Goal: Information Seeking & Learning: Learn about a topic

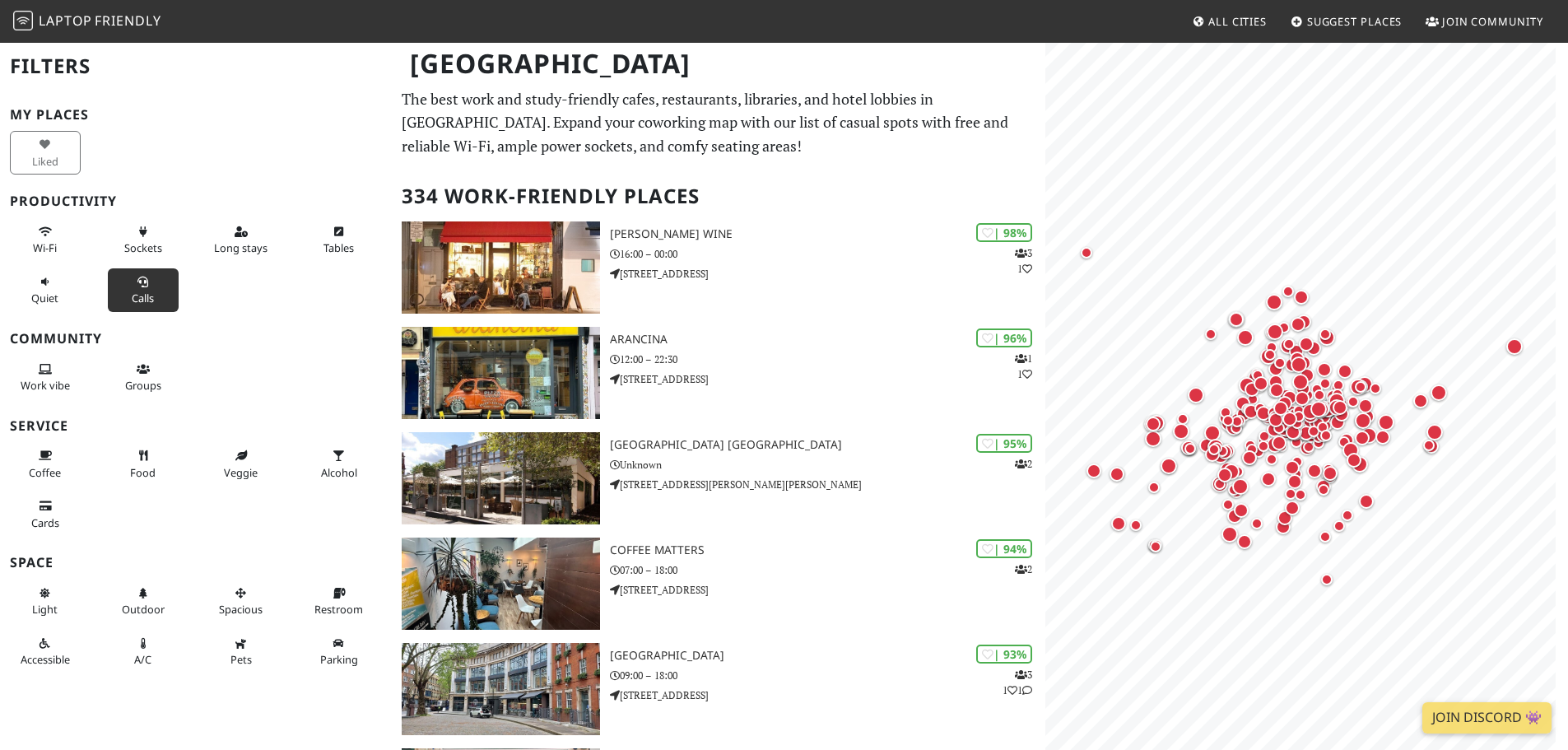
click at [132, 292] on span "Calls" at bounding box center [143, 298] width 22 height 15
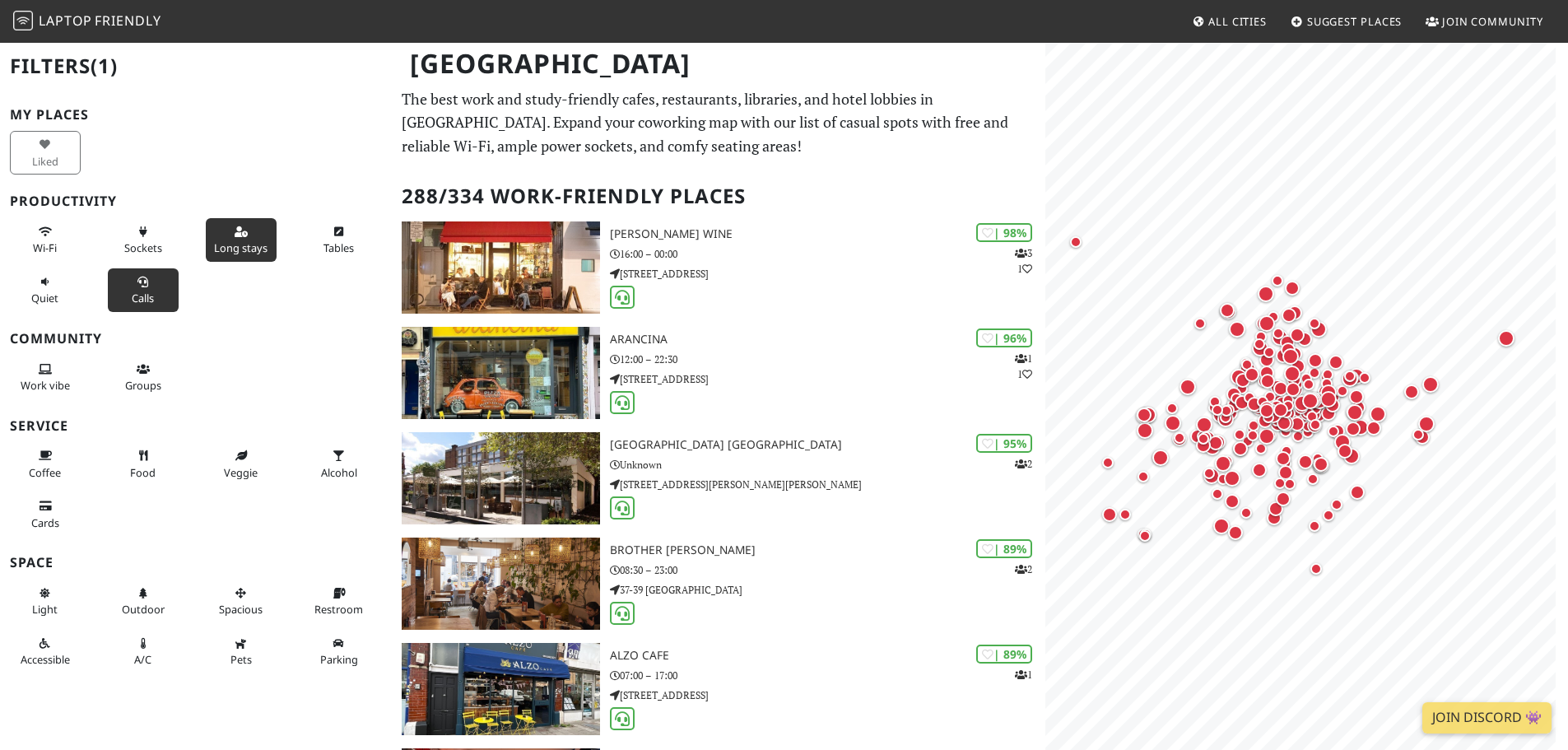
click at [232, 247] on span "Long stays" at bounding box center [241, 248] width 54 height 15
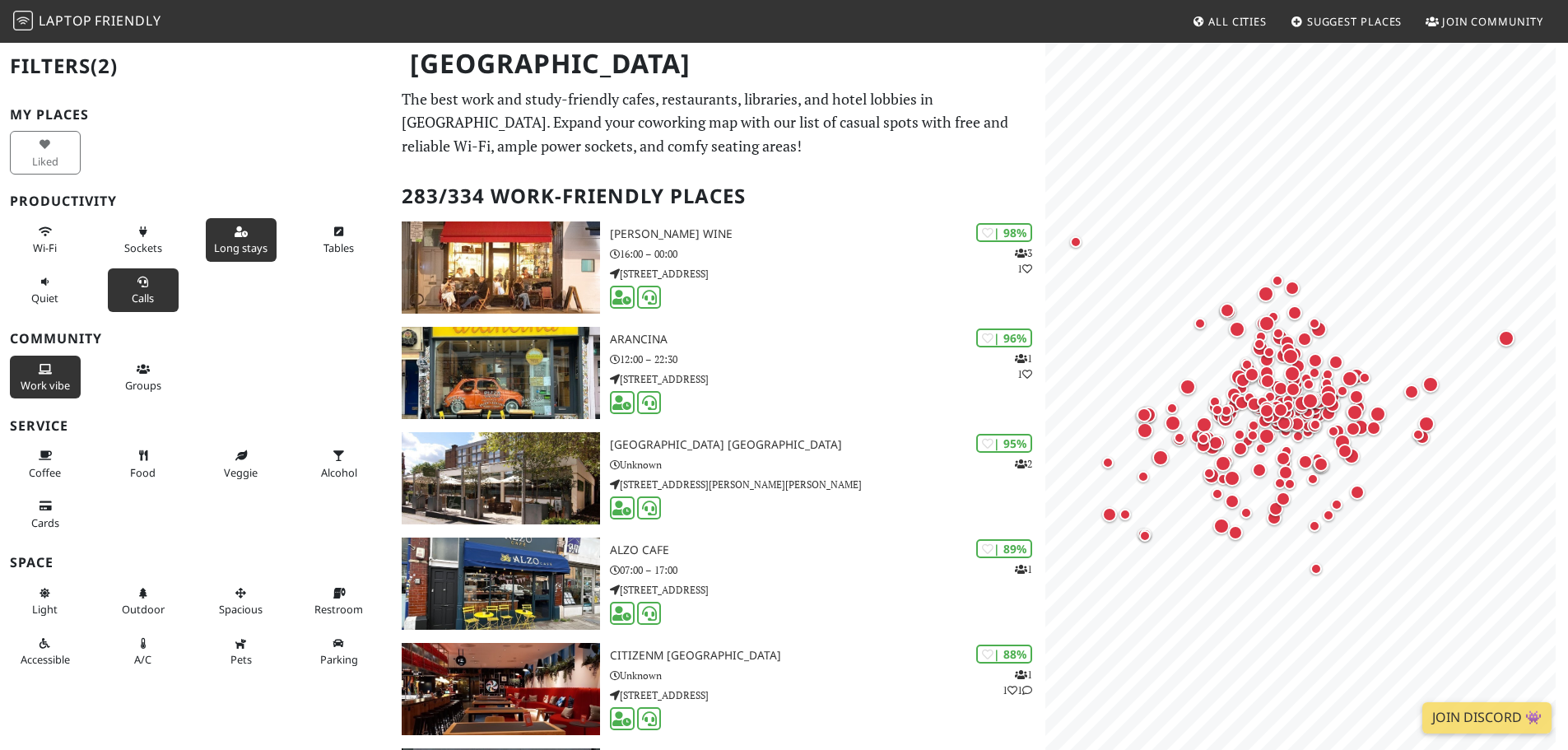
click at [59, 383] on span "Work vibe" at bounding box center [45, 385] width 49 height 15
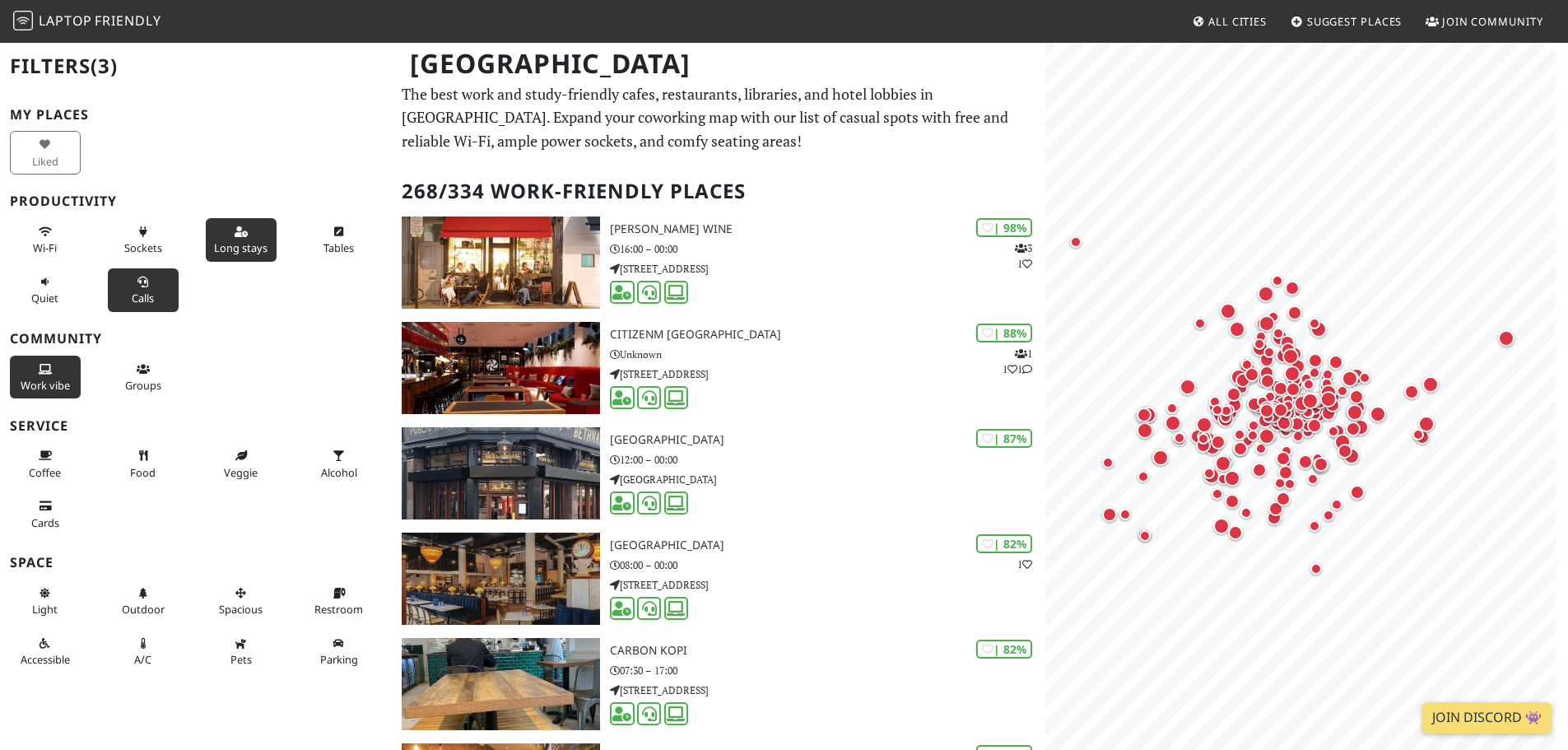
scroll to position [83, 0]
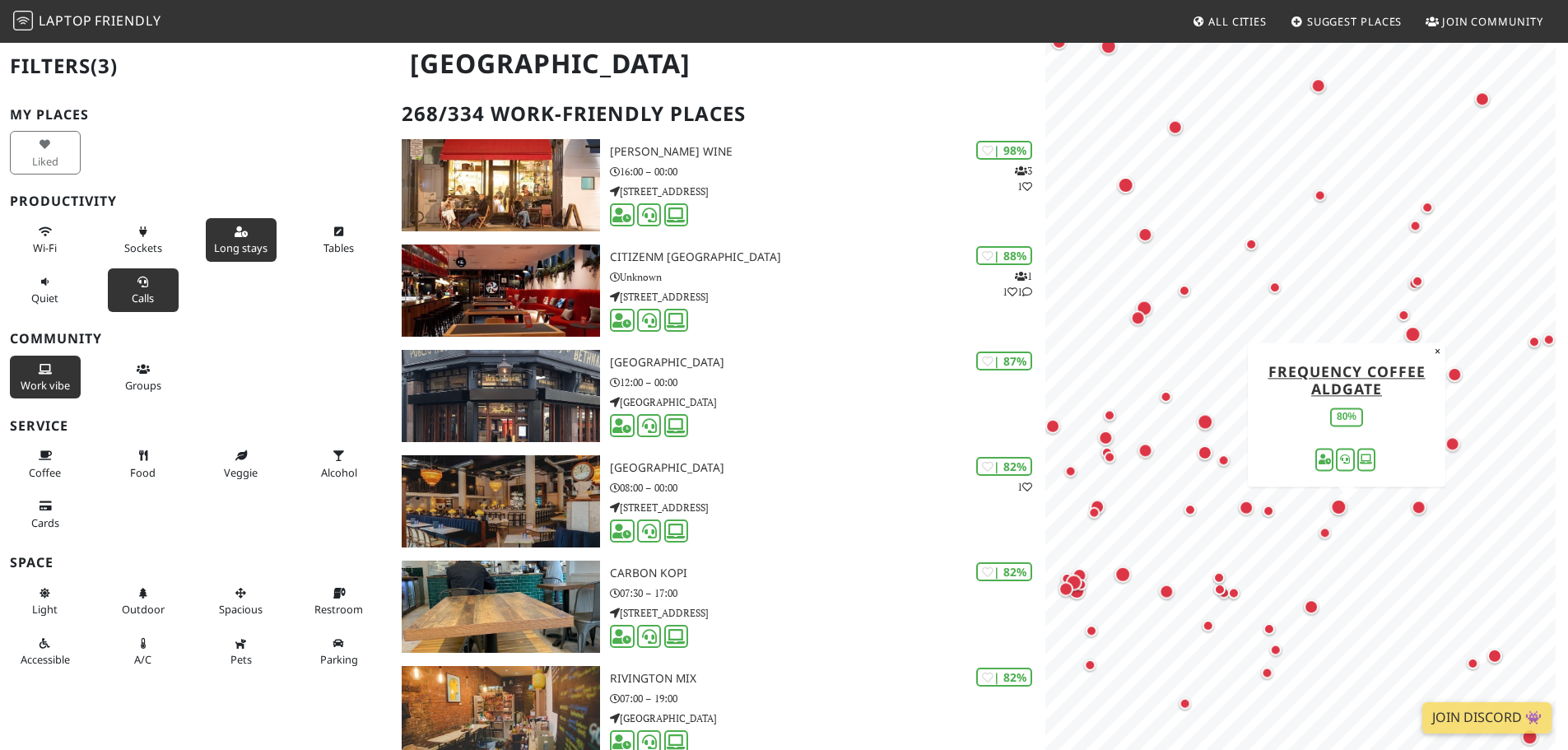
drag, startPoint x: 1162, startPoint y: 412, endPoint x: 1351, endPoint y: 501, distance: 208.9
click at [1351, 501] on div "Map marker" at bounding box center [1346, 514] width 33 height 33
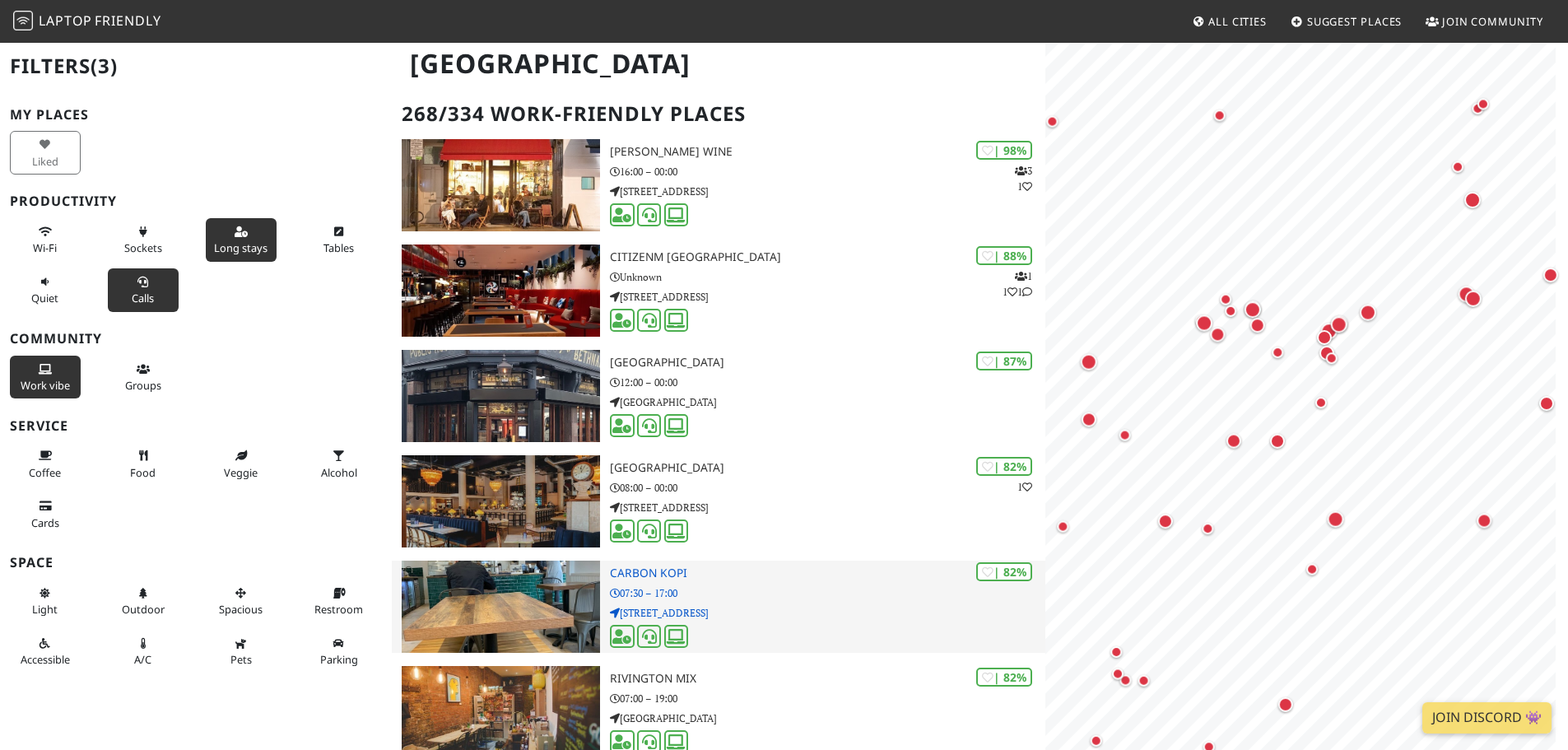
scroll to position [0, 0]
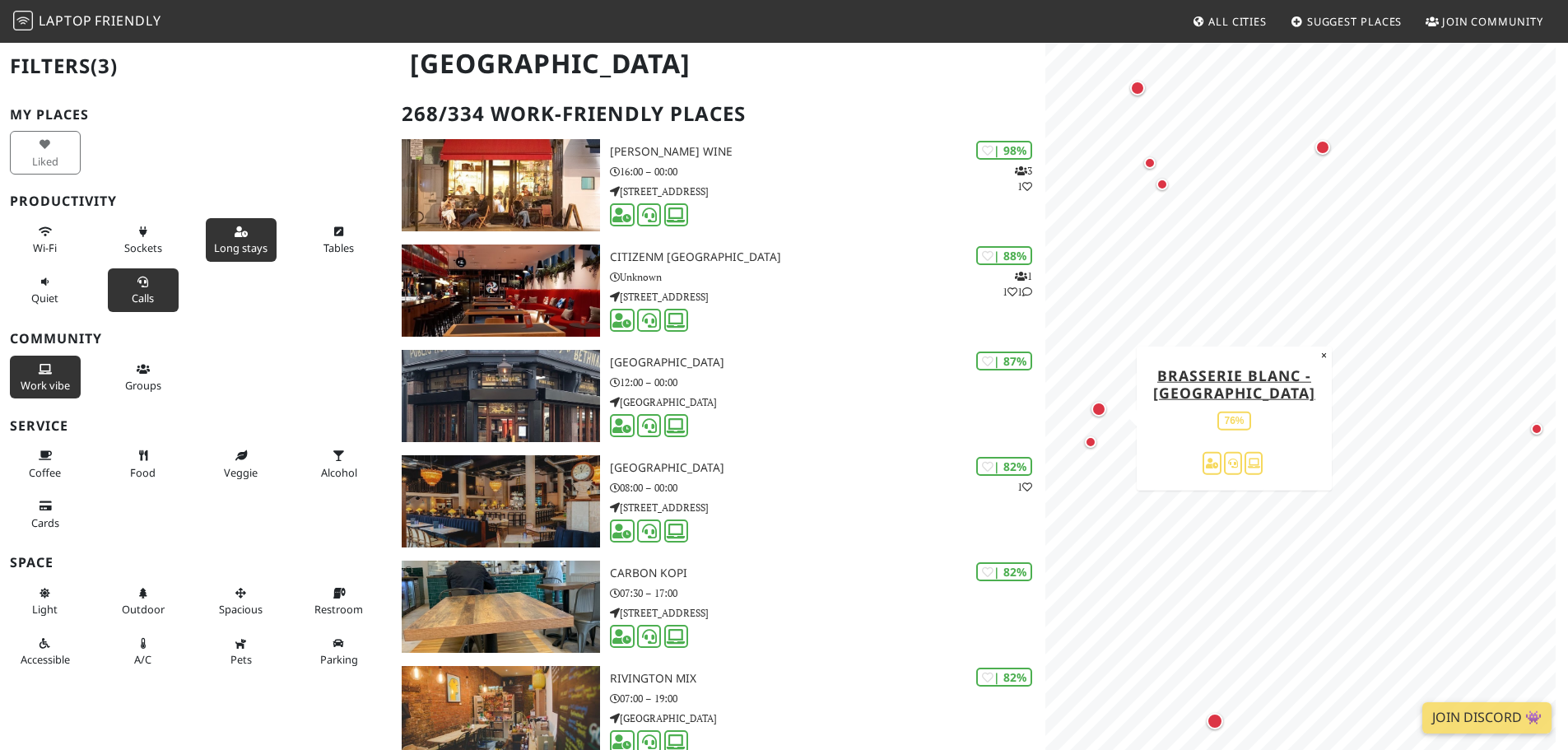
click at [1100, 408] on div "Map marker" at bounding box center [1099, 409] width 15 height 15
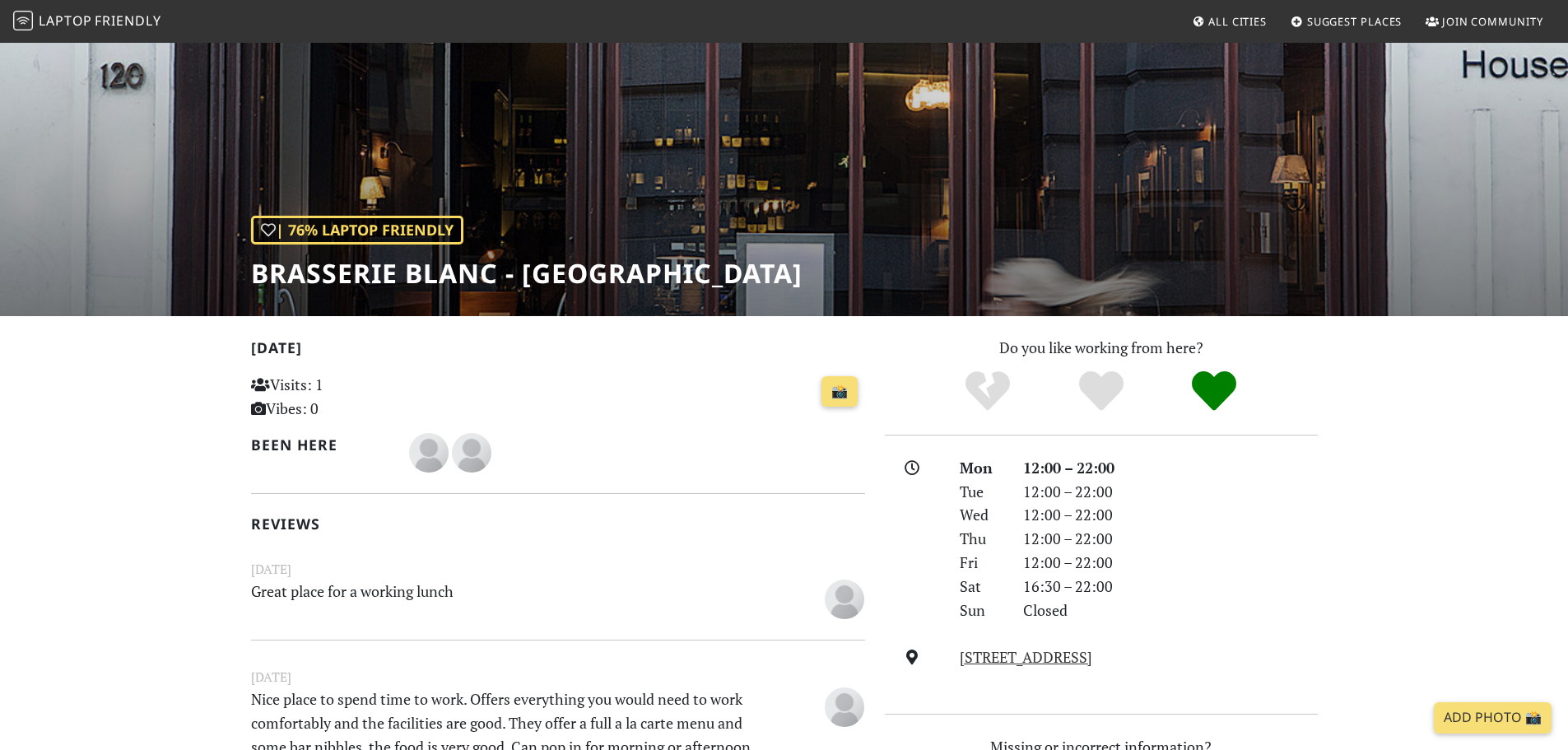
scroll to position [329, 0]
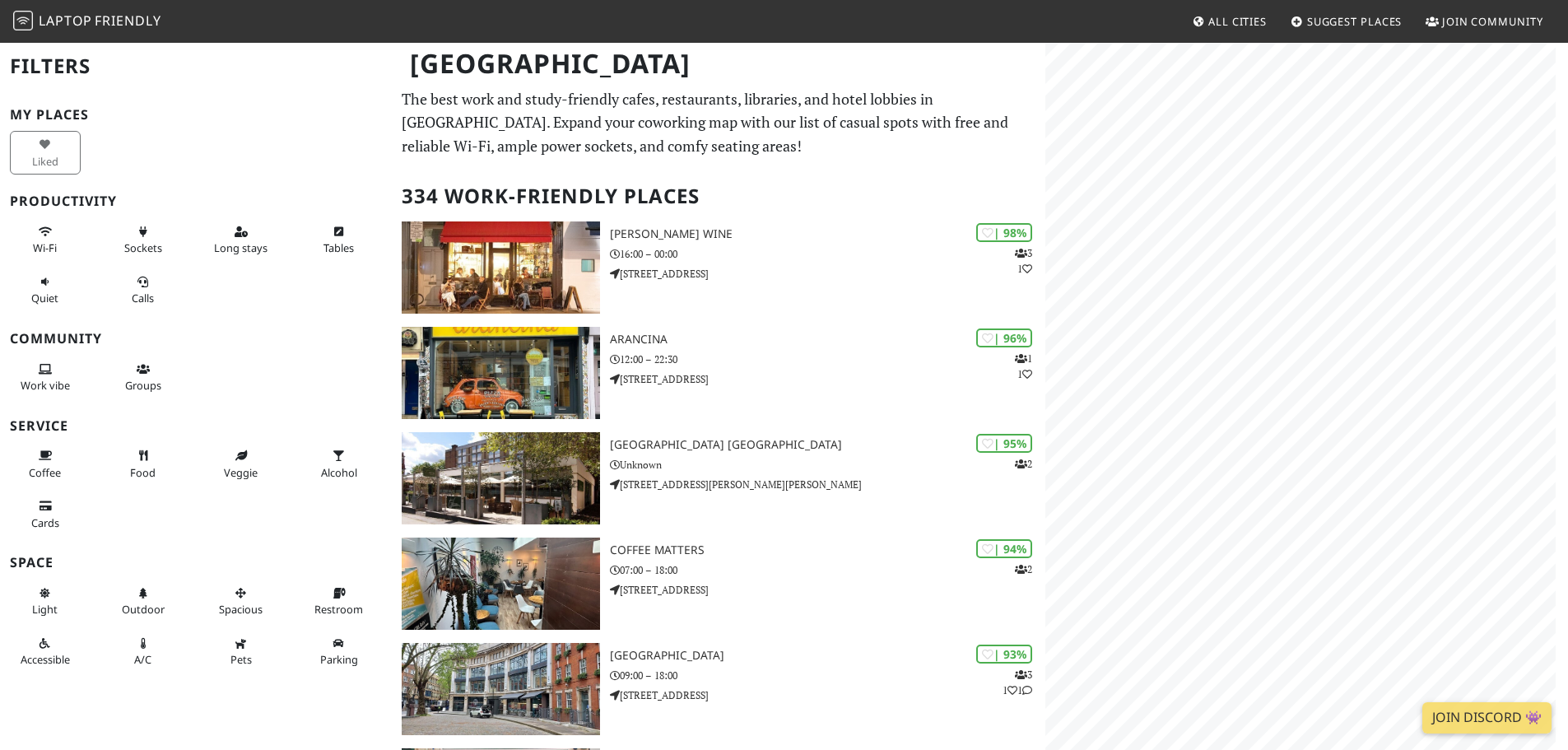
scroll to position [15, 0]
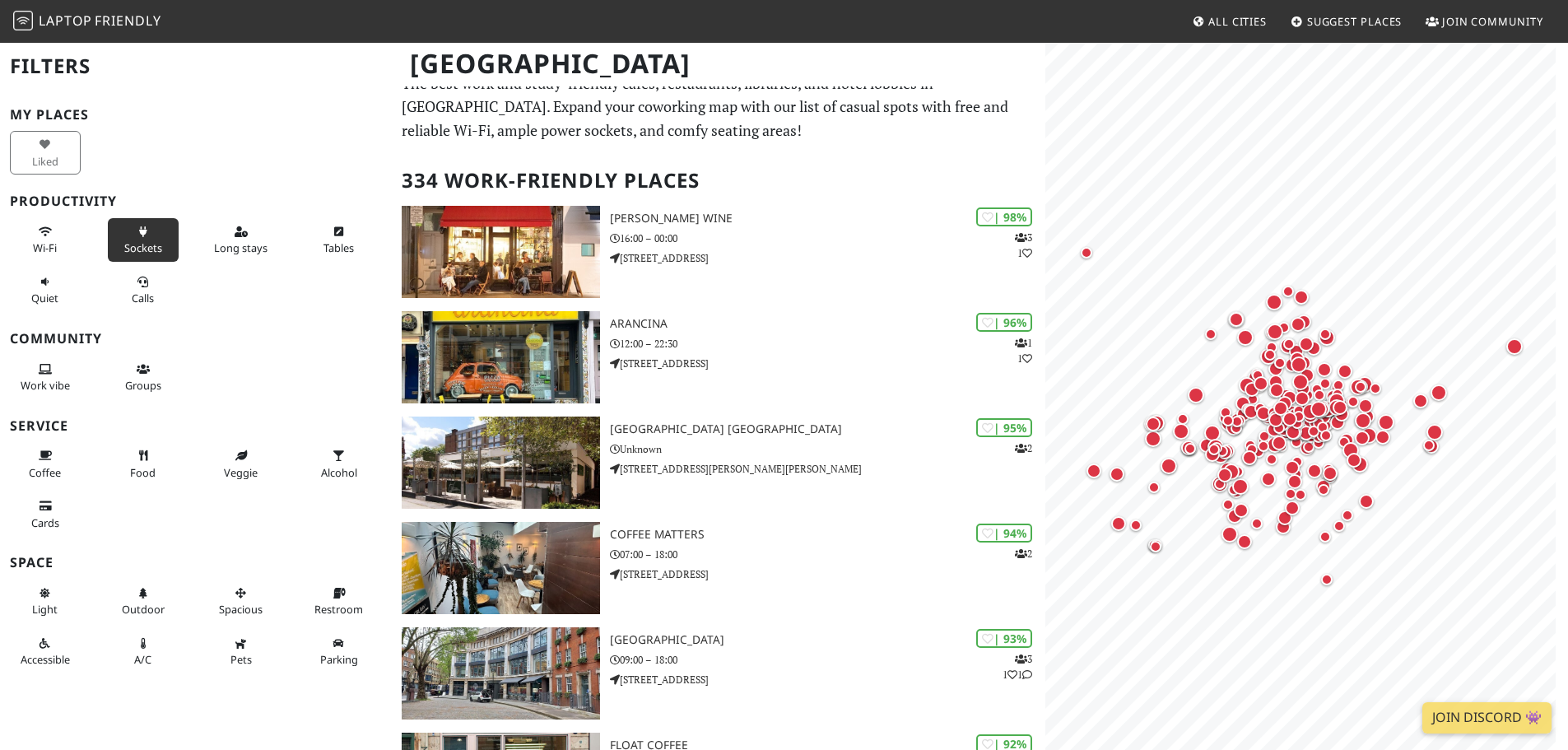
drag, startPoint x: 142, startPoint y: 297, endPoint x: 165, endPoint y: 247, distance: 55.0
click at [142, 297] on span "Calls" at bounding box center [143, 298] width 22 height 15
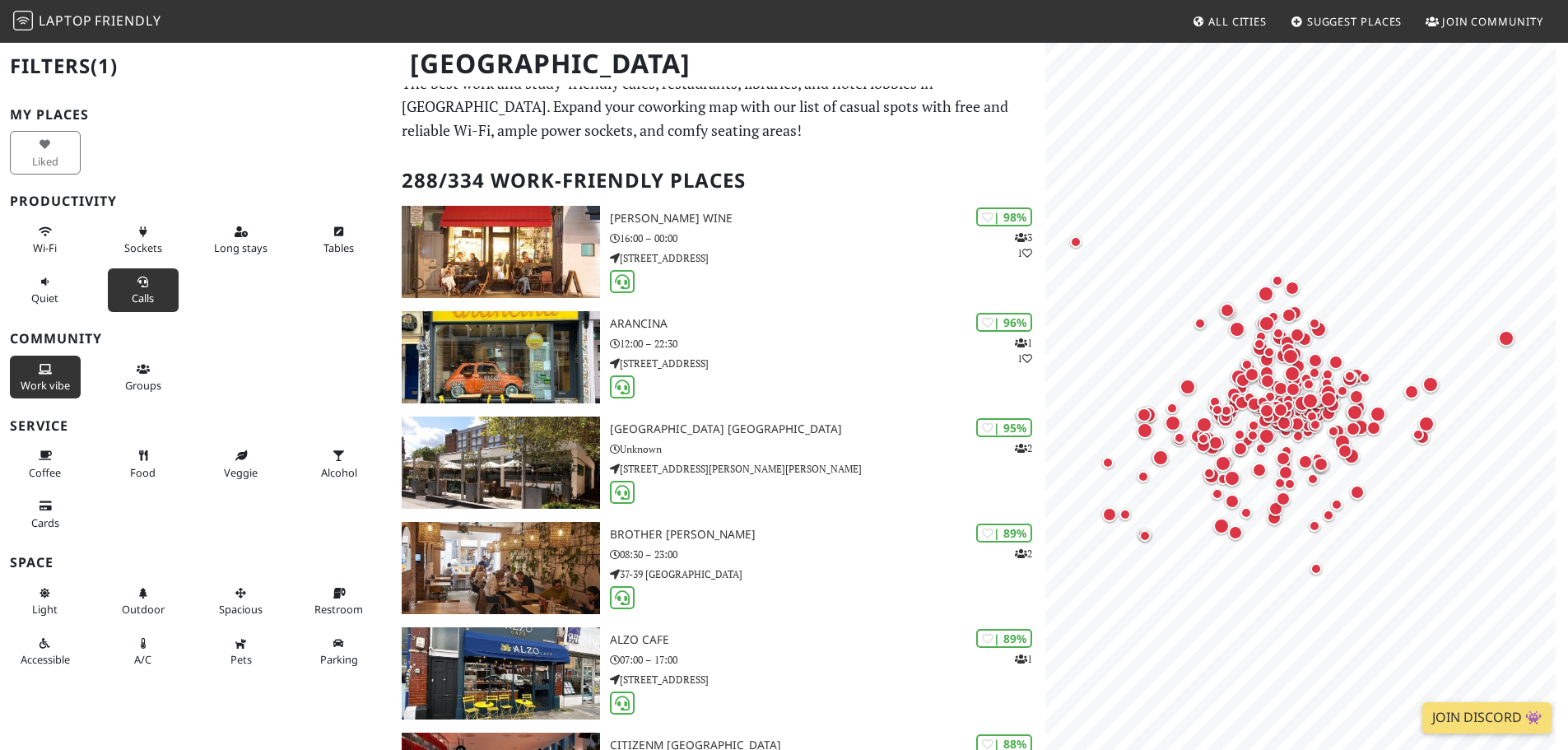
click at [50, 378] on span "Work vibe" at bounding box center [45, 385] width 49 height 15
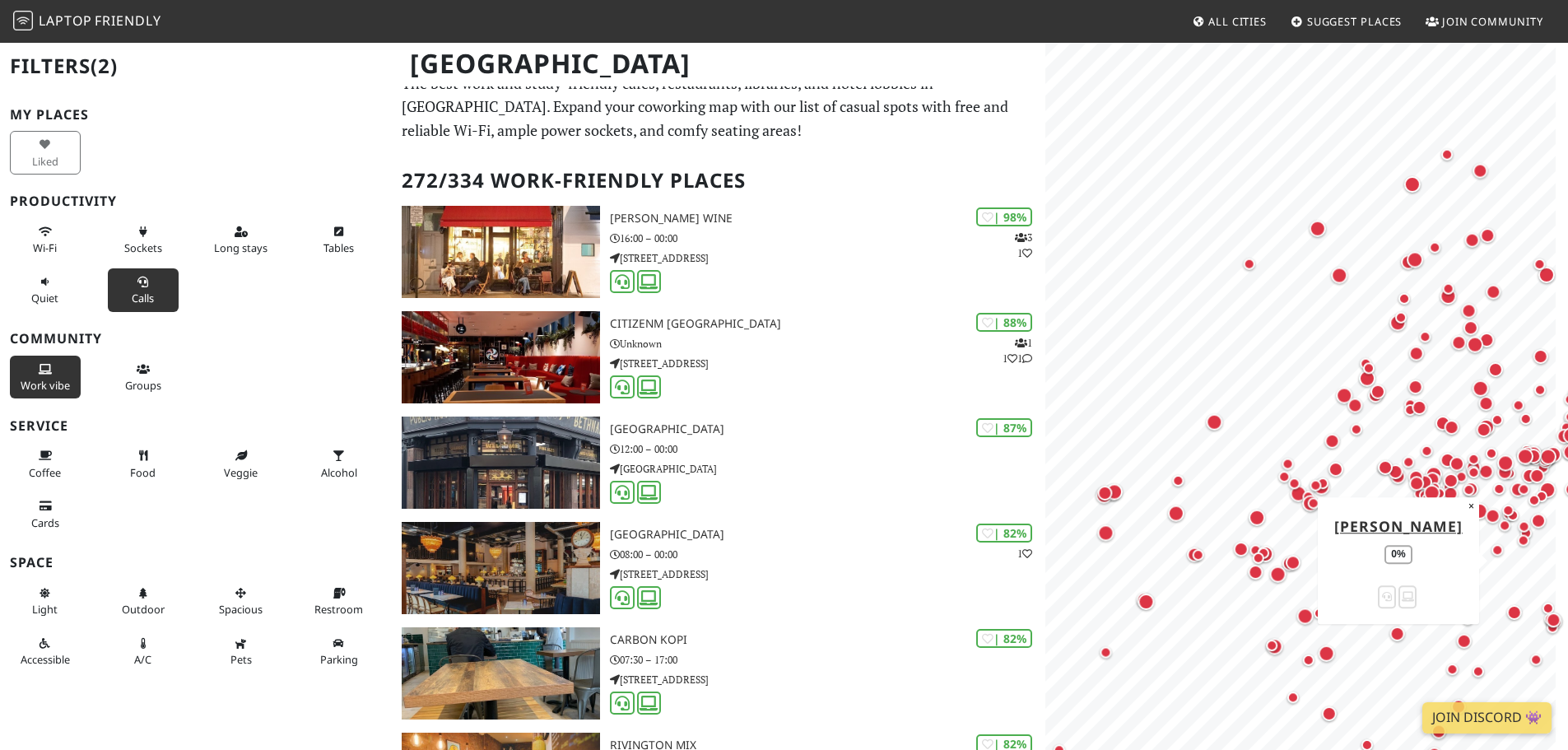
drag, startPoint x: 1316, startPoint y: 470, endPoint x: 1492, endPoint y: 545, distance: 191.3
click at [1492, 545] on div "Map marker" at bounding box center [1497, 549] width 12 height 12
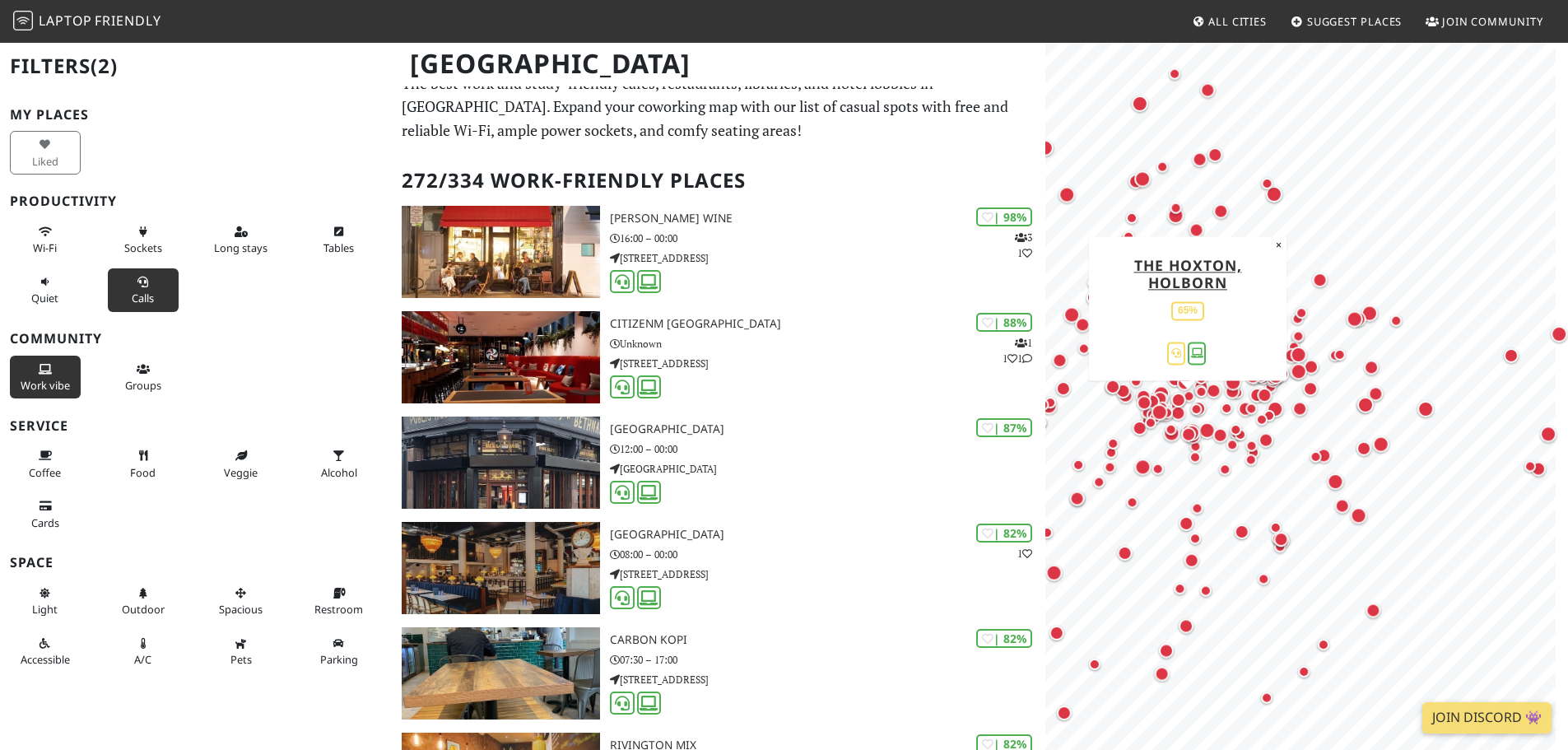
drag, startPoint x: 1456, startPoint y: 501, endPoint x: 1183, endPoint y: 420, distance: 284.8
click at [1183, 420] on div "Map marker" at bounding box center [1188, 409] width 33 height 33
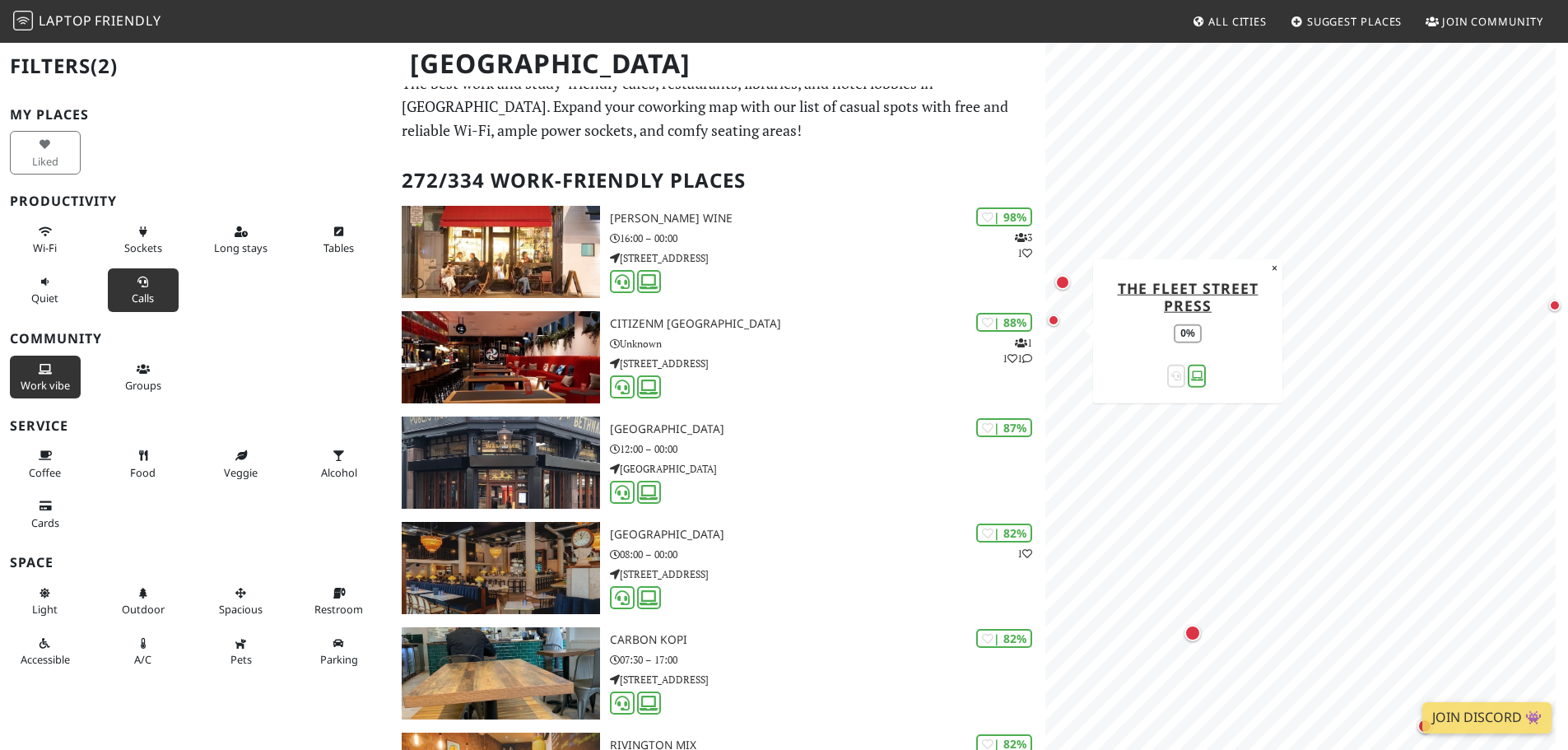
click at [1055, 320] on div "Map marker" at bounding box center [1053, 319] width 12 height 12
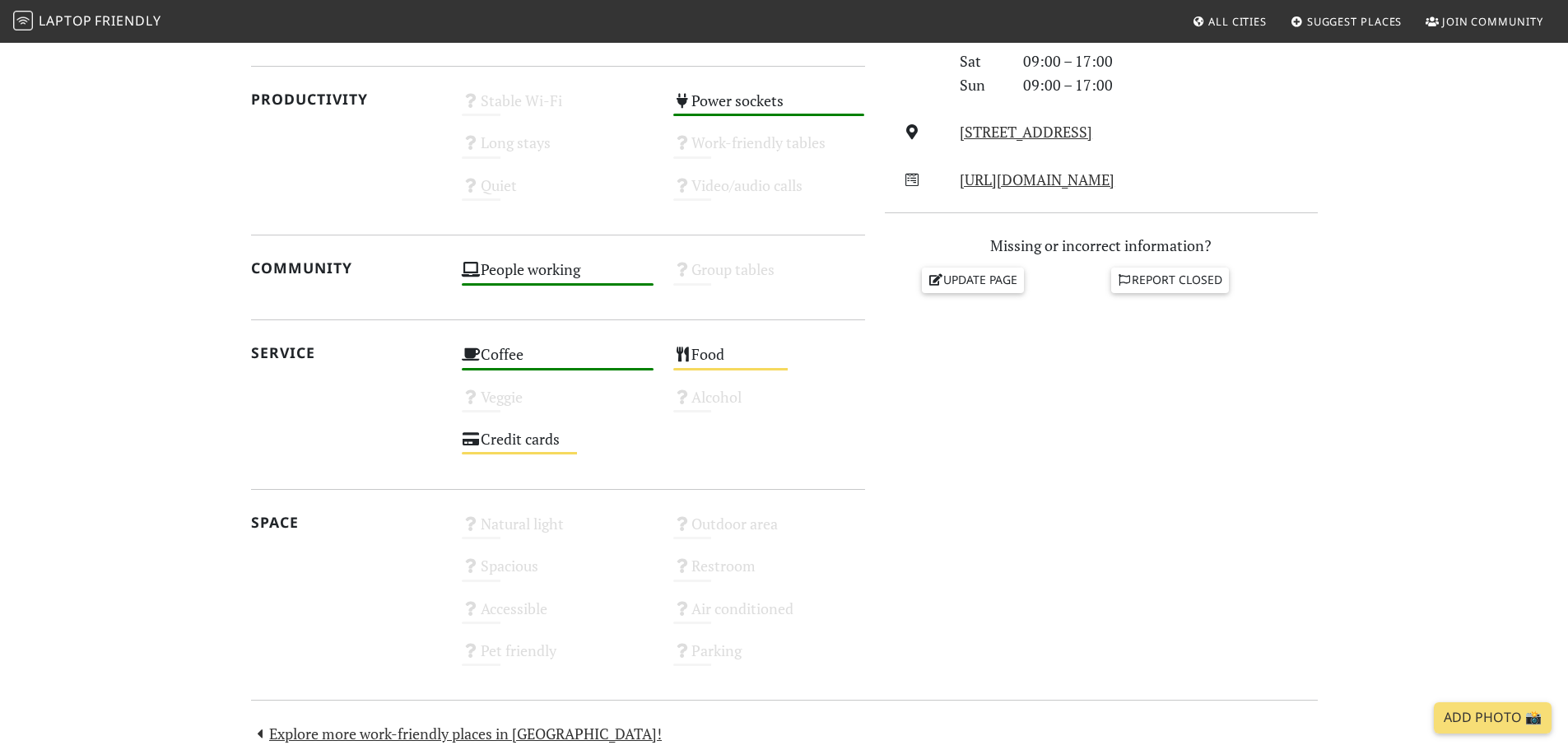
scroll to position [741, 0]
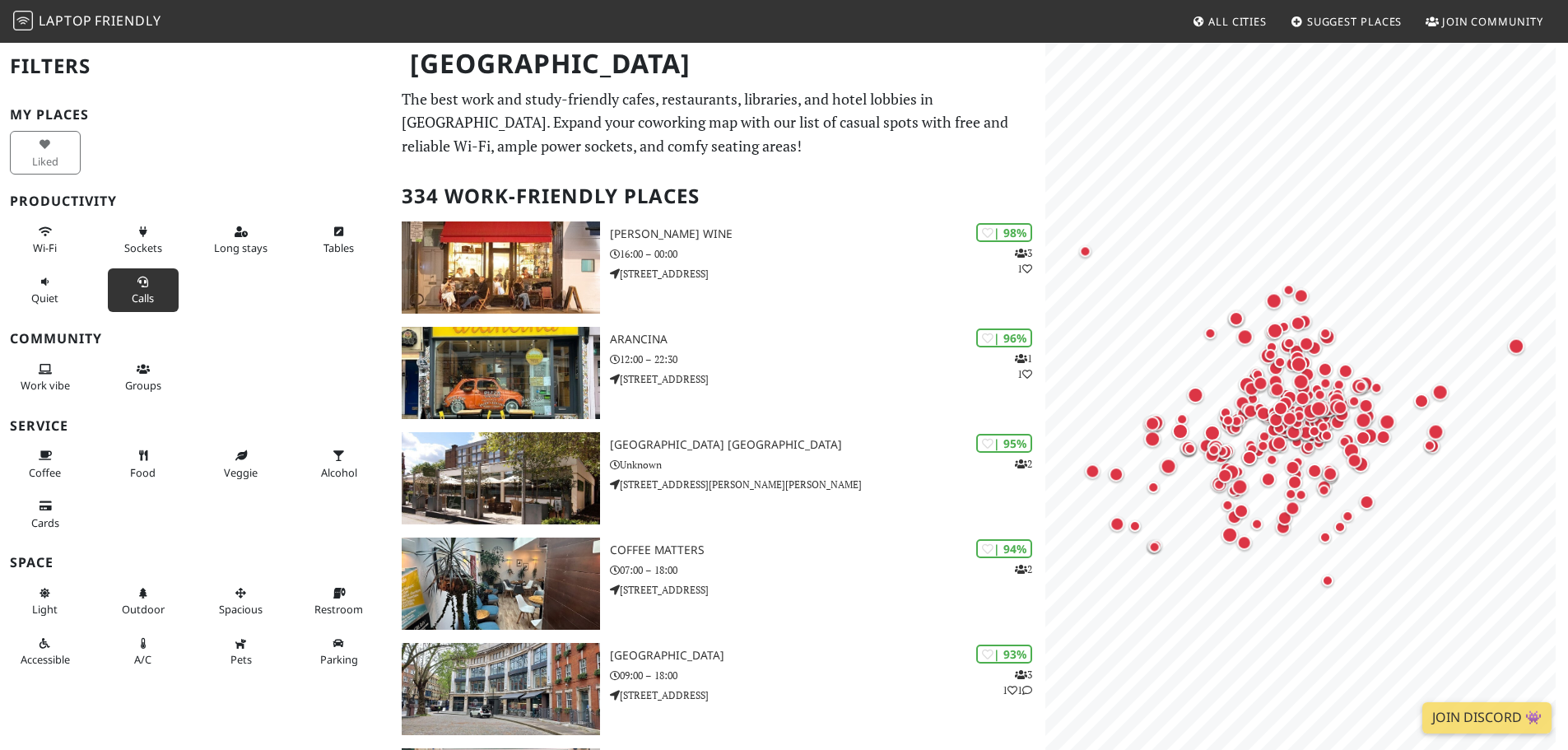
click at [144, 293] on span "Calls" at bounding box center [143, 298] width 22 height 15
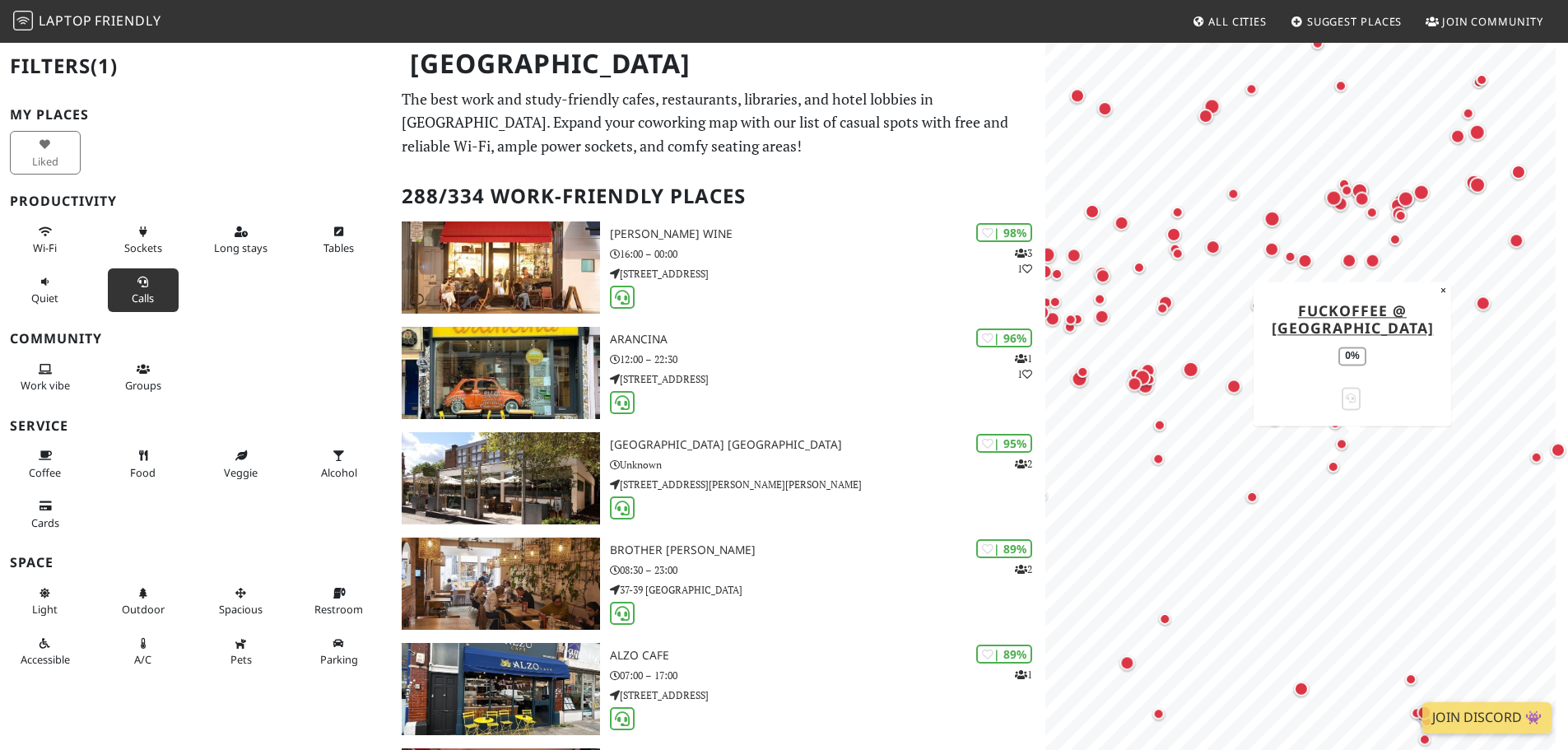
drag, startPoint x: 1282, startPoint y: 232, endPoint x: 1368, endPoint y: 446, distance: 230.6
click at [1368, 446] on div "Map marker" at bounding box center [1352, 454] width 33 height 33
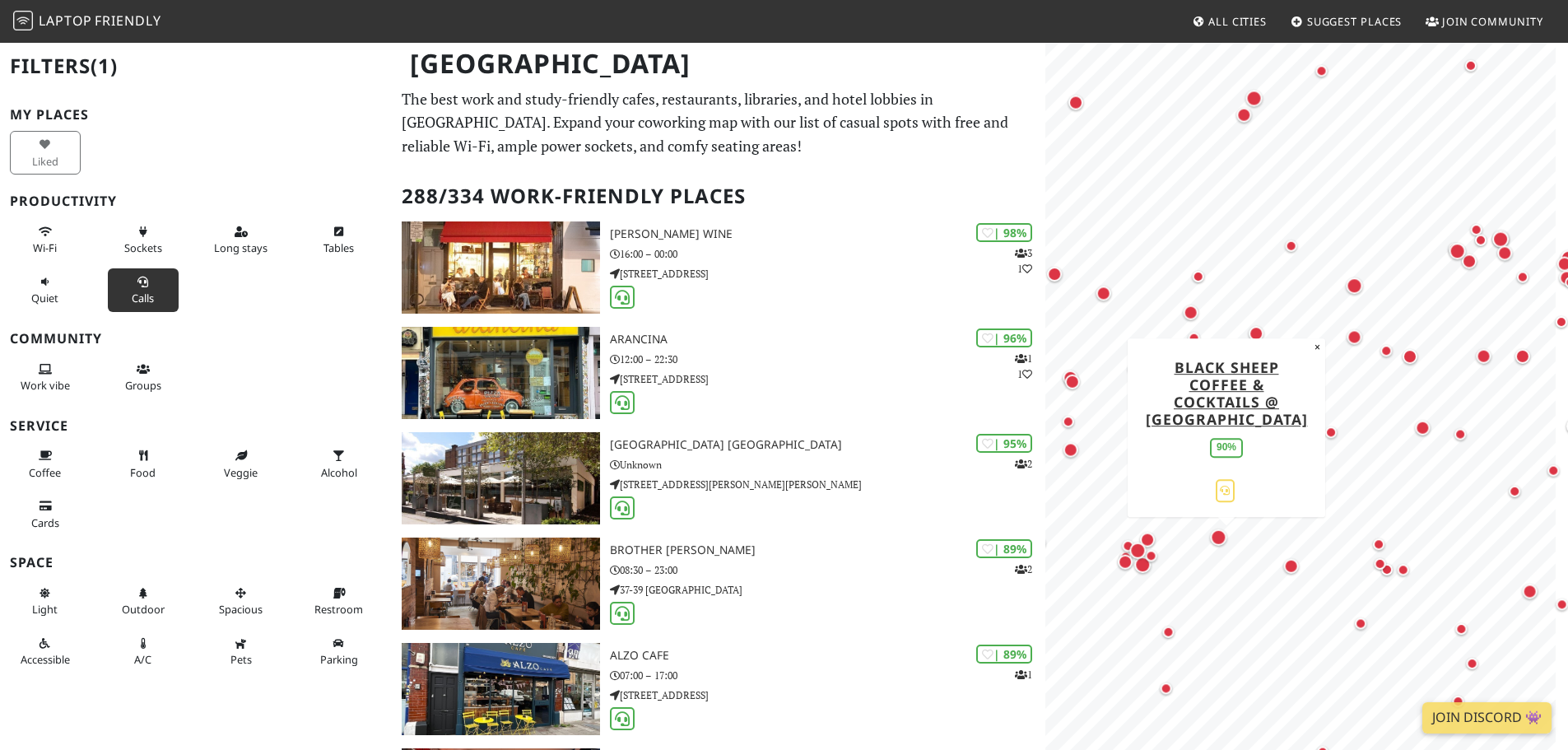
drag, startPoint x: 1206, startPoint y: 381, endPoint x: 1240, endPoint y: 555, distance: 177.3
click at [1240, 555] on div "Map marker" at bounding box center [1226, 545] width 33 height 33
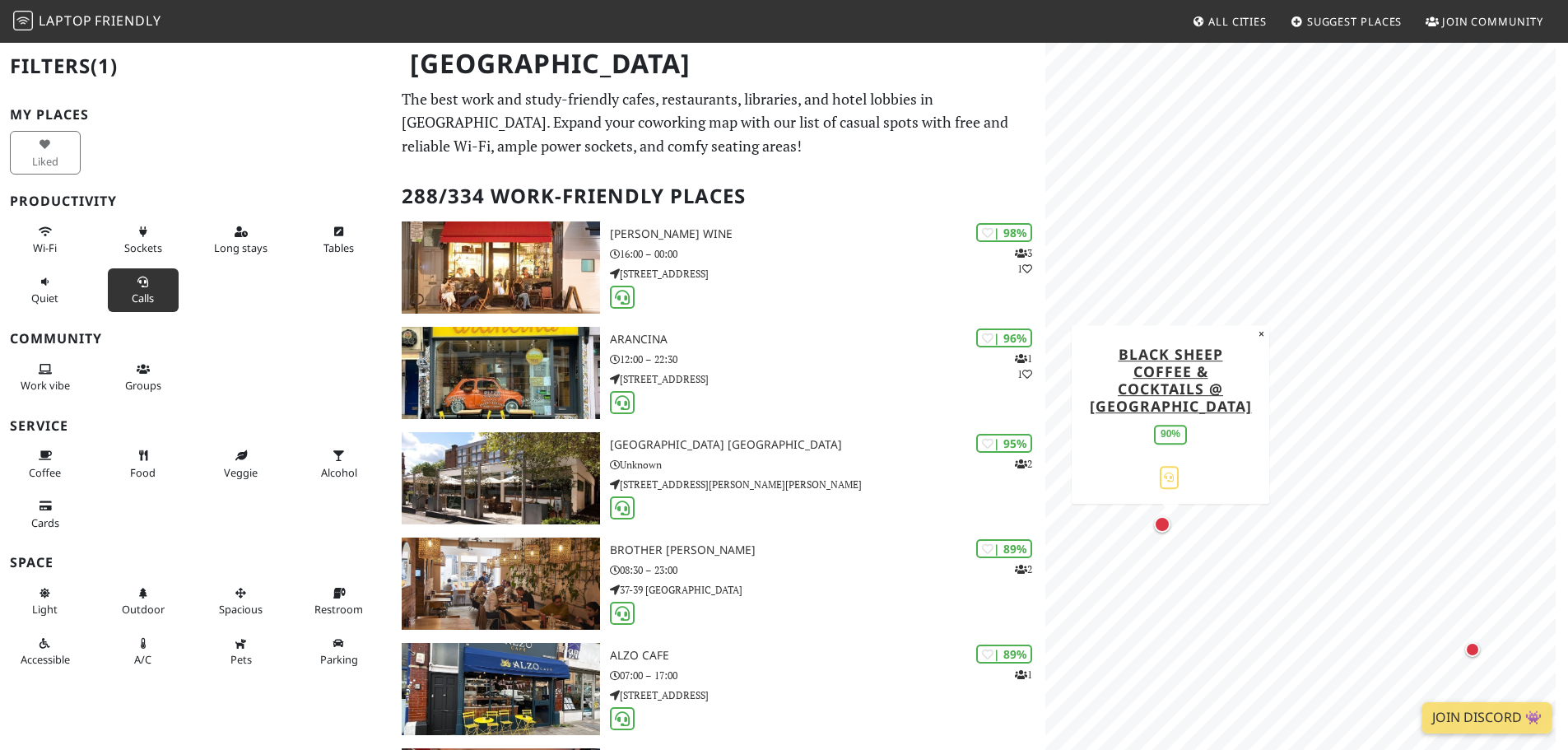
click at [1163, 526] on div "Map marker" at bounding box center [1162, 524] width 16 height 16
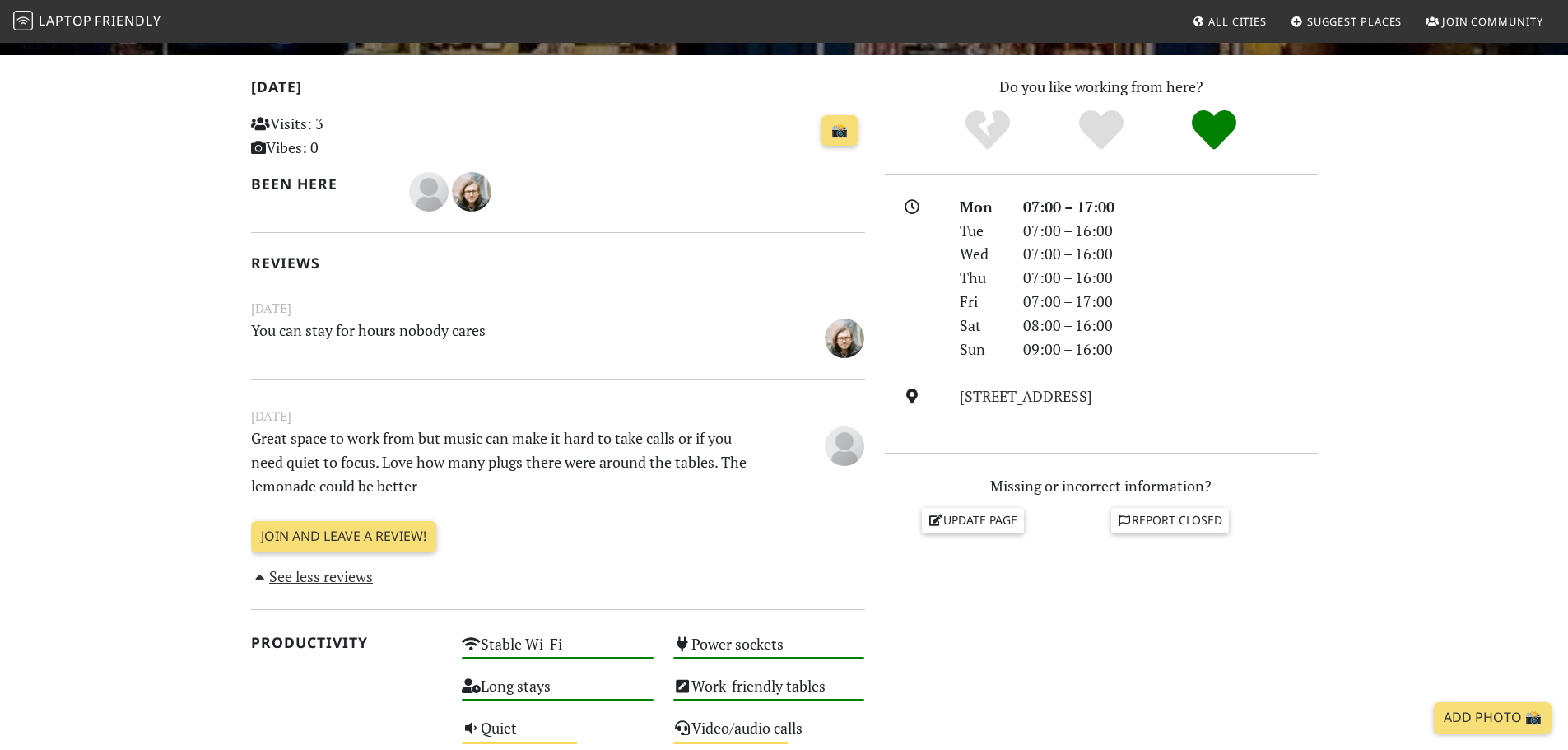
scroll to position [329, 0]
